Goal: Information Seeking & Learning: Check status

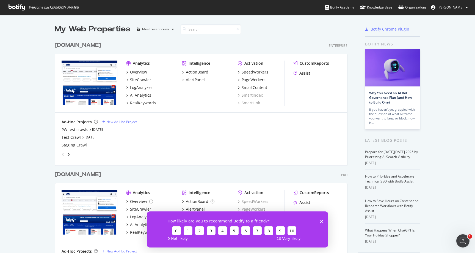
click at [193, 43] on div "www.lowes.com Enterprise" at bounding box center [201, 45] width 293 height 8
click at [257, 72] on div "SpeedWorkers" at bounding box center [255, 71] width 27 height 5
